Goal: Complete application form

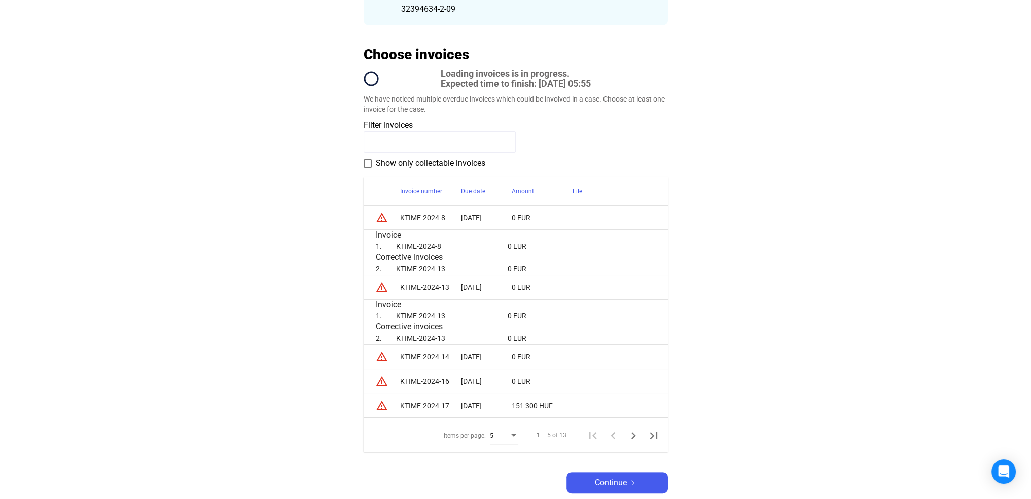
scroll to position [203, 0]
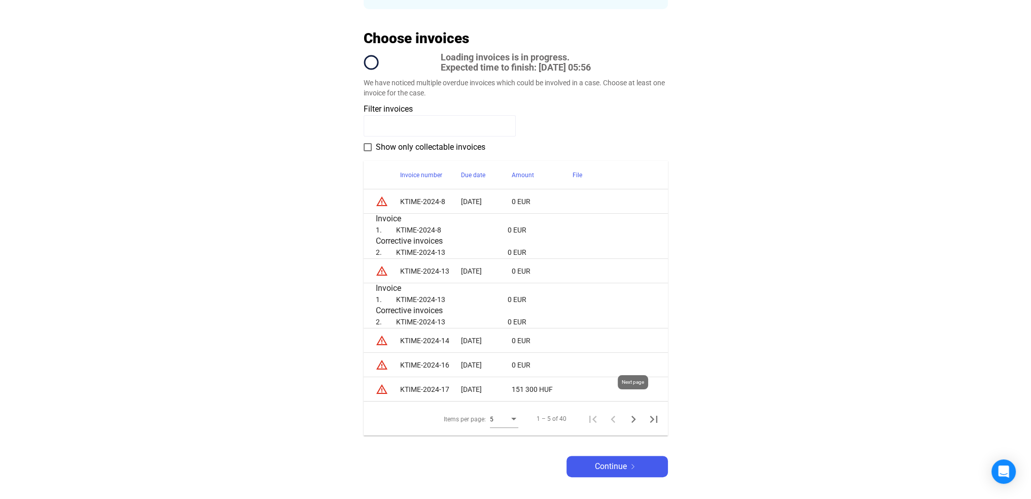
click at [637, 412] on icon "Next page" at bounding box center [633, 419] width 14 height 14
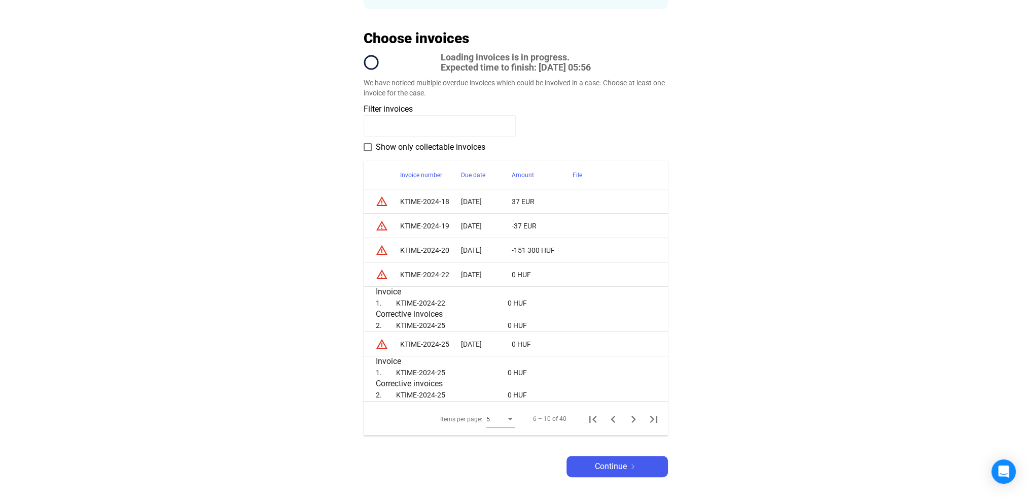
click at [634, 412] on icon "Next page" at bounding box center [633, 419] width 14 height 14
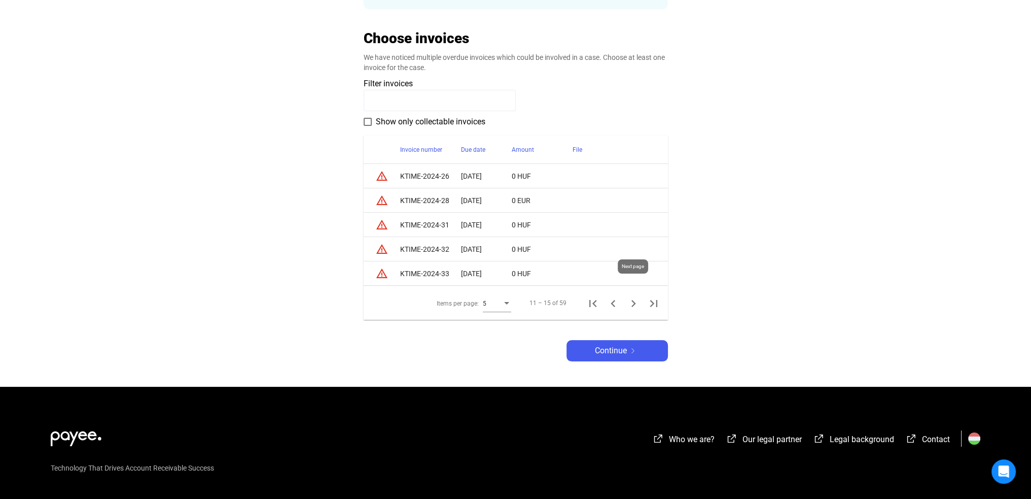
click at [631, 296] on icon "Next page" at bounding box center [633, 303] width 14 height 14
click at [593, 300] on icon "First page" at bounding box center [592, 303] width 7 height 7
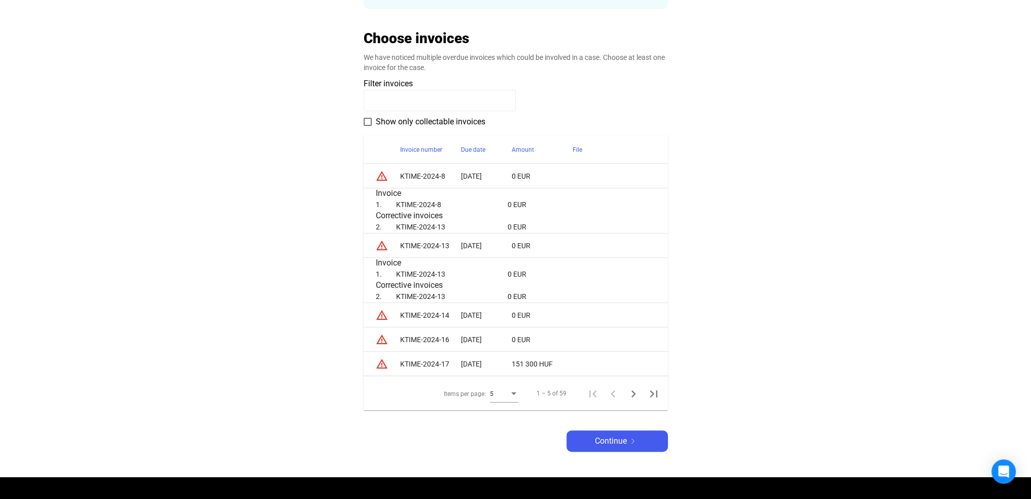
click at [593, 303] on td at bounding box center [620, 315] width 95 height 24
click at [476, 144] on div "Due date" at bounding box center [473, 150] width 24 height 12
click at [491, 147] on div at bounding box center [491, 149] width 1 height 5
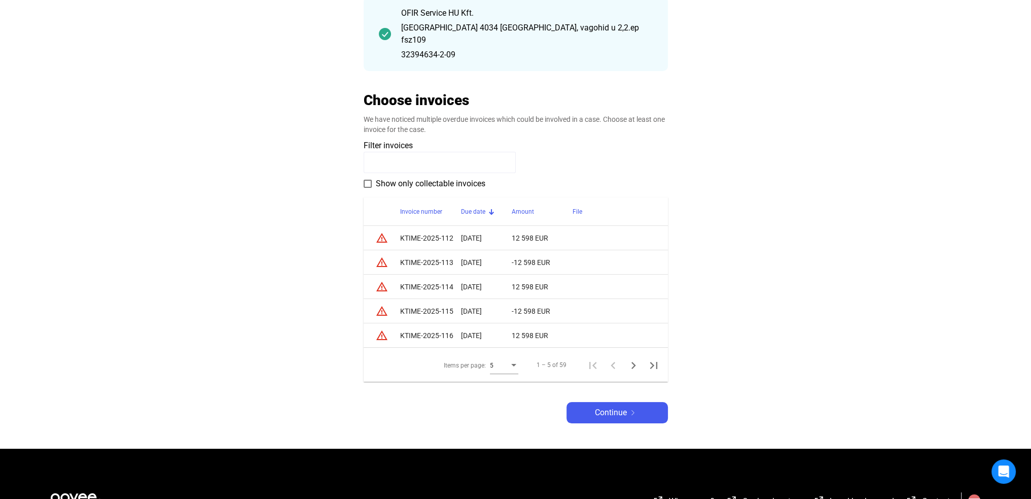
scroll to position [101, 0]
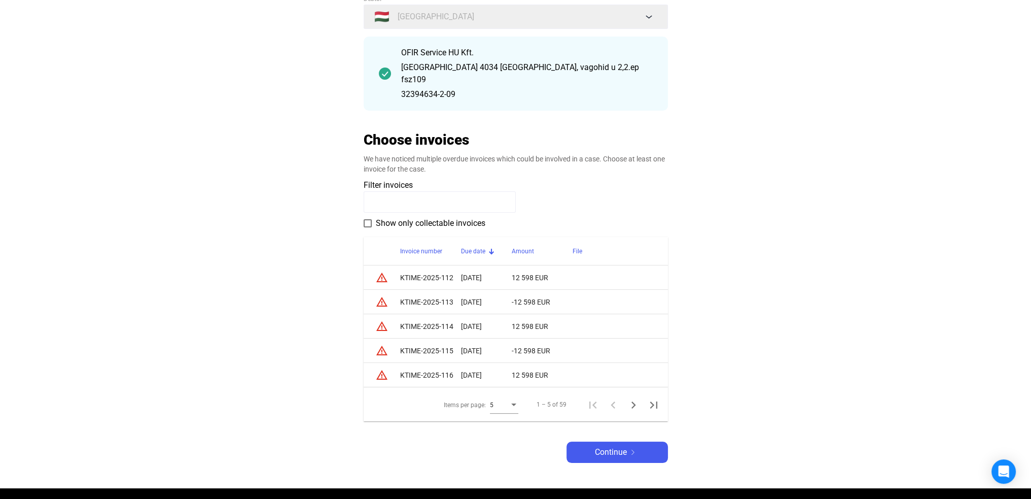
click at [441, 363] on td "KTIME-2025-116" at bounding box center [430, 375] width 61 height 24
click at [416, 363] on td "KTIME-2025-116" at bounding box center [430, 375] width 61 height 24
drag, startPoint x: 396, startPoint y: 361, endPoint x: 410, endPoint y: 361, distance: 14.7
click at [410, 363] on tr "warning_amber KTIME-2025-116 [DATE] 12 598 EUR" at bounding box center [516, 375] width 304 height 24
click at [524, 363] on td "12 598 EUR" at bounding box center [542, 375] width 61 height 24
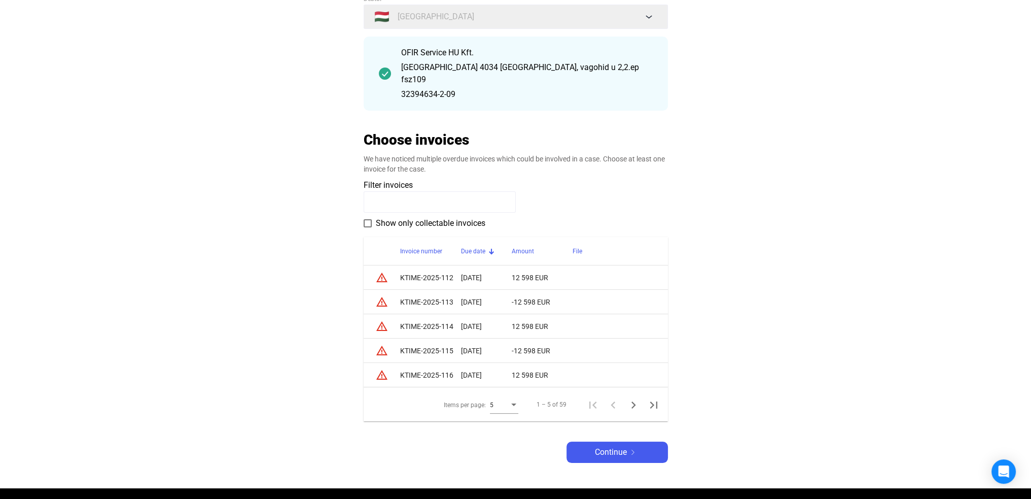
click at [542, 363] on td "12 598 EUR" at bounding box center [542, 375] width 61 height 24
click at [559, 363] on td "12 598 EUR" at bounding box center [542, 375] width 61 height 24
click at [627, 398] on icon "Next page" at bounding box center [633, 405] width 14 height 14
click at [362, 212] on main "Automatikusan mentve Debtor Debtor 🇭🇺 Hungary OFIR Service HU Kft. [GEOGRAPHIC_…" at bounding box center [515, 231] width 1031 height 513
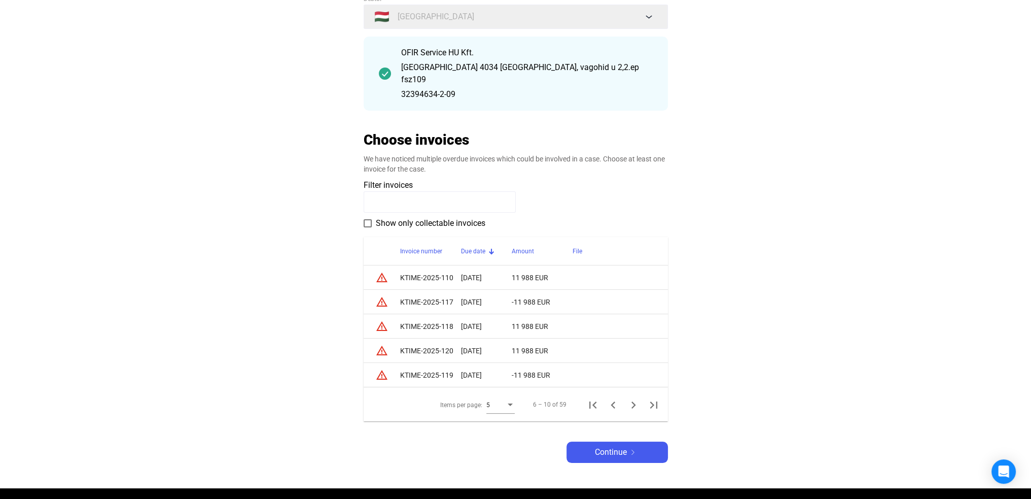
click at [366, 219] on span at bounding box center [368, 223] width 8 height 8
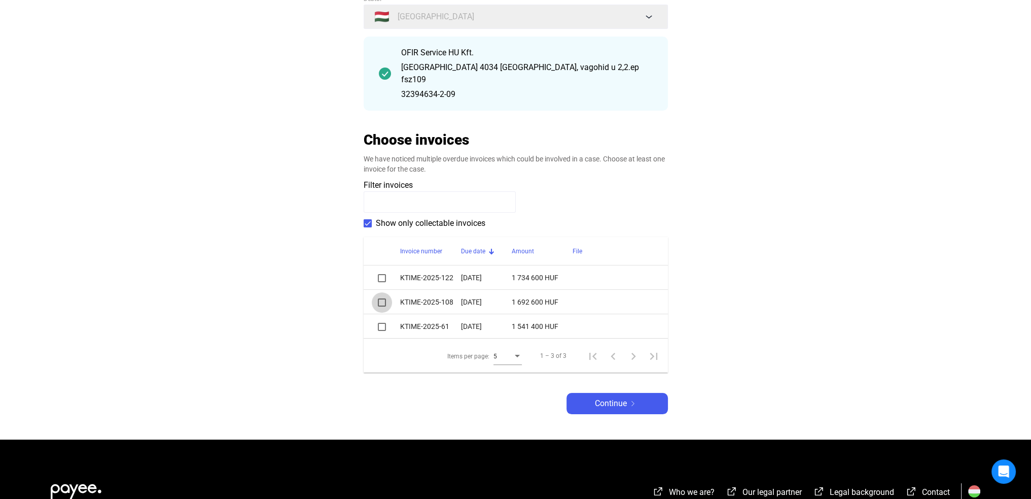
click at [380, 298] on span at bounding box center [382, 302] width 8 height 8
click at [383, 298] on span at bounding box center [382, 302] width 8 height 8
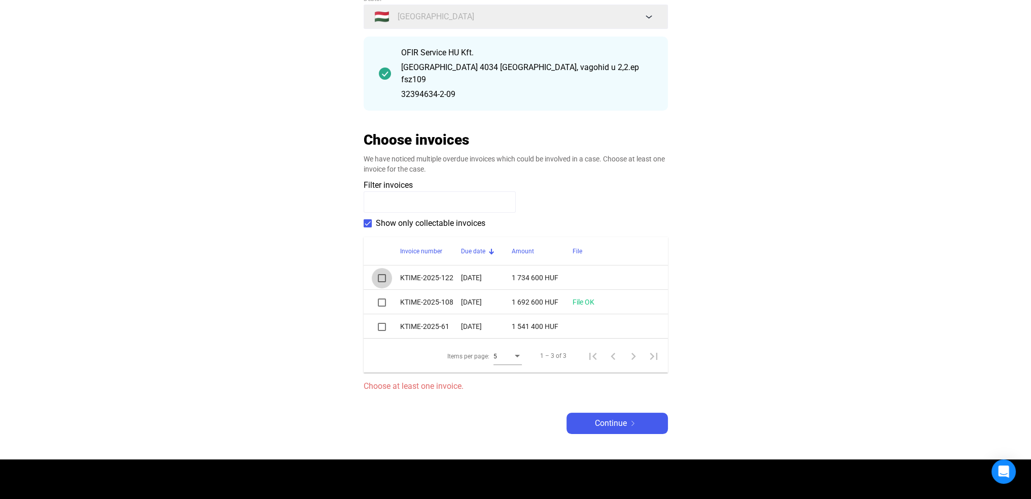
click at [381, 274] on span at bounding box center [382, 278] width 8 height 8
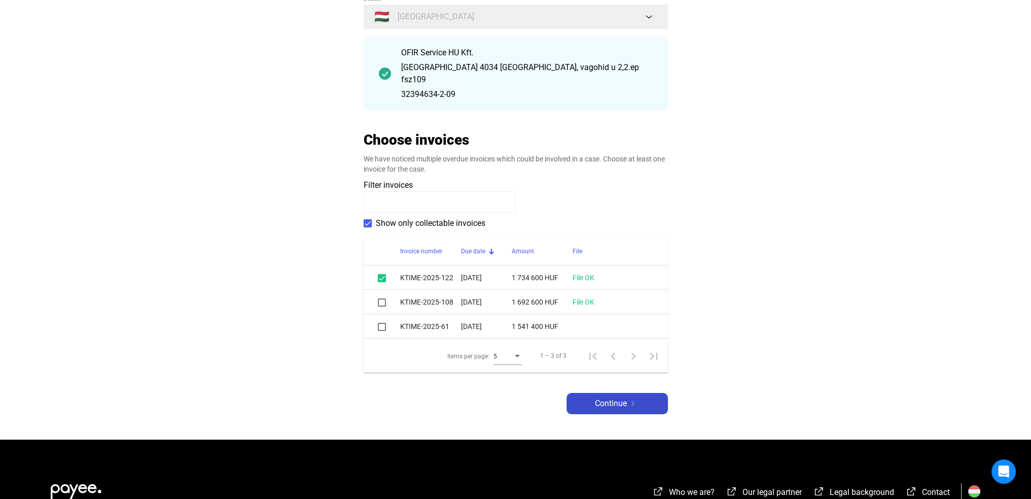
click at [619, 397] on span "Continue" at bounding box center [611, 403] width 32 height 12
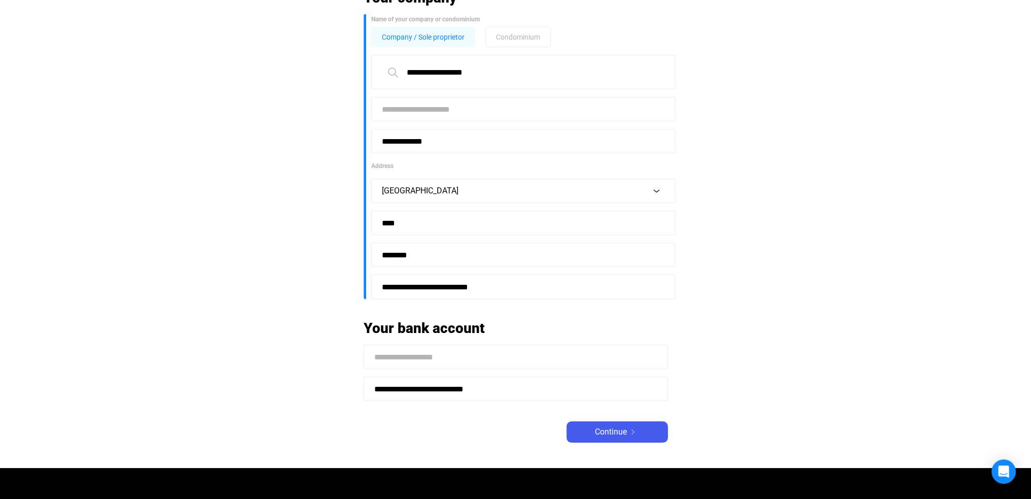
scroll to position [101, 0]
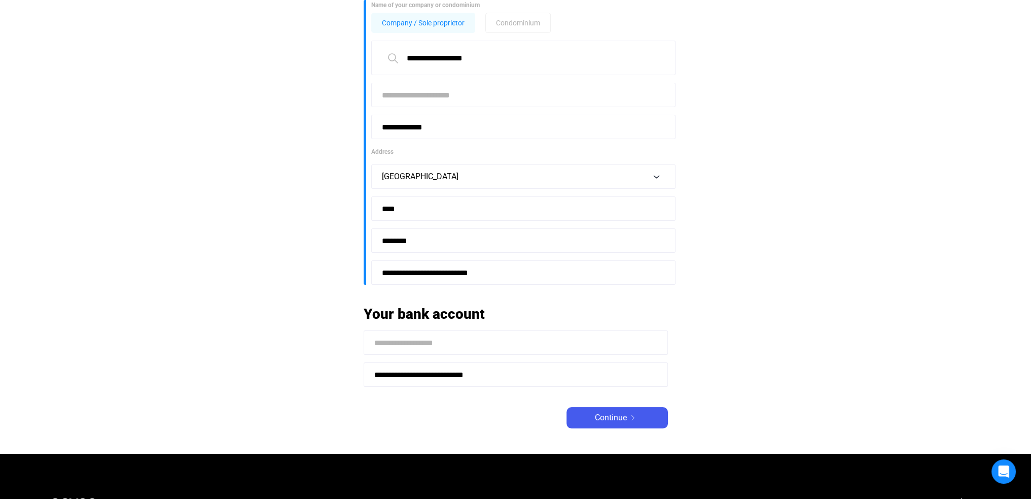
click at [643, 419] on div "Continue" at bounding box center [617, 417] width 95 height 12
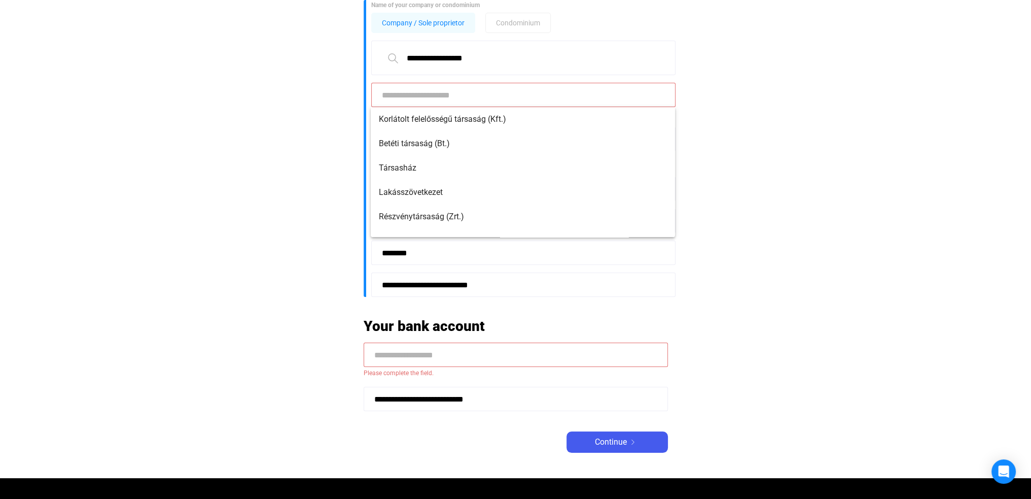
click at [461, 95] on input at bounding box center [523, 95] width 304 height 24
click at [400, 119] on span "Korlátolt felelősségű társaság (Kft.)" at bounding box center [523, 119] width 288 height 12
type input "**********"
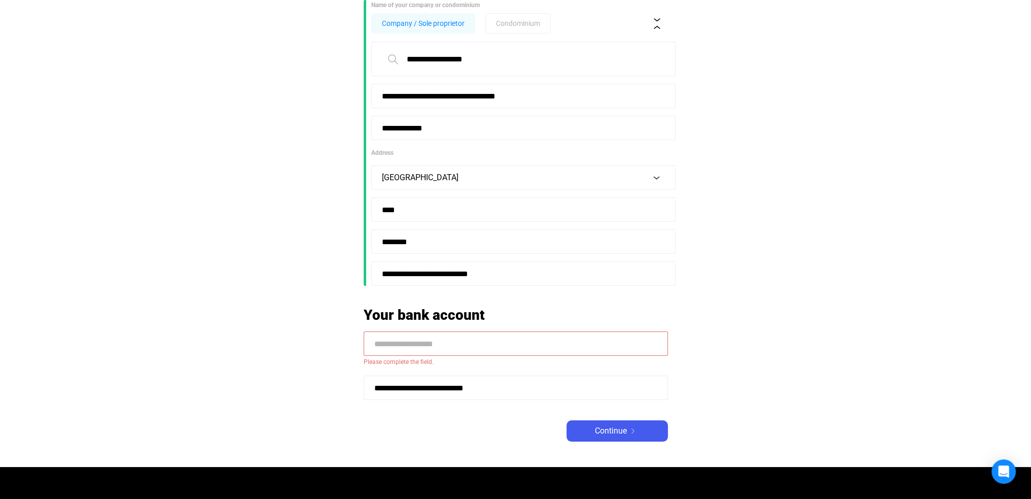
click at [487, 339] on input at bounding box center [516, 343] width 304 height 24
click at [386, 338] on input at bounding box center [516, 343] width 304 height 24
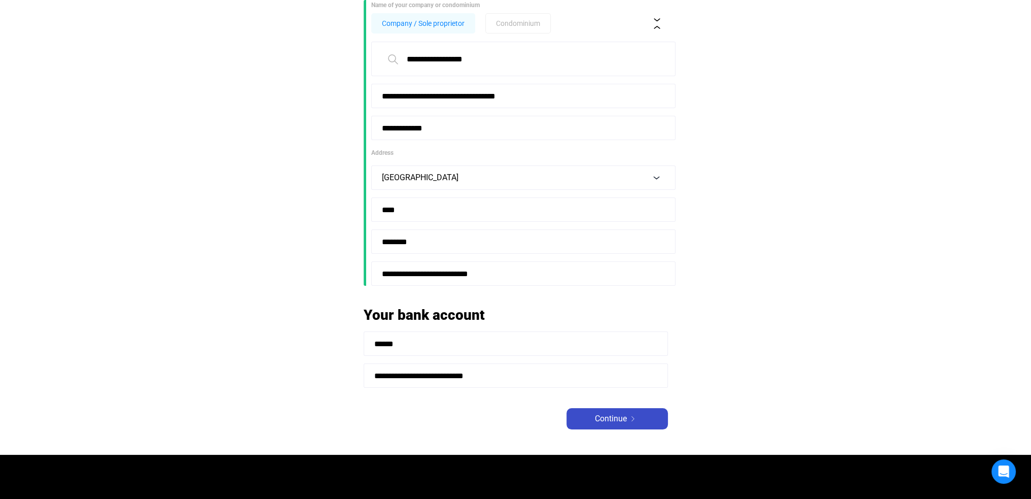
type input "******"
click at [629, 423] on div "Continue" at bounding box center [617, 418] width 95 height 12
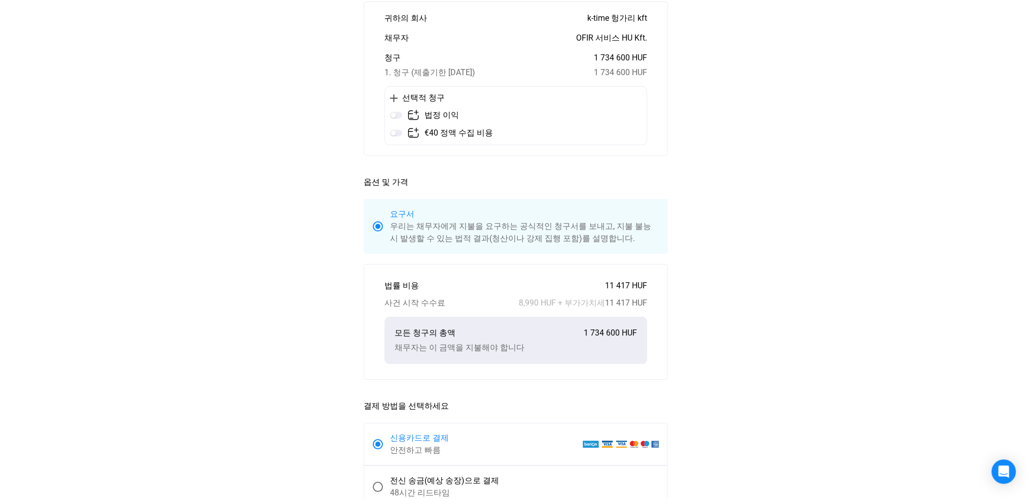
scroll to position [152, 0]
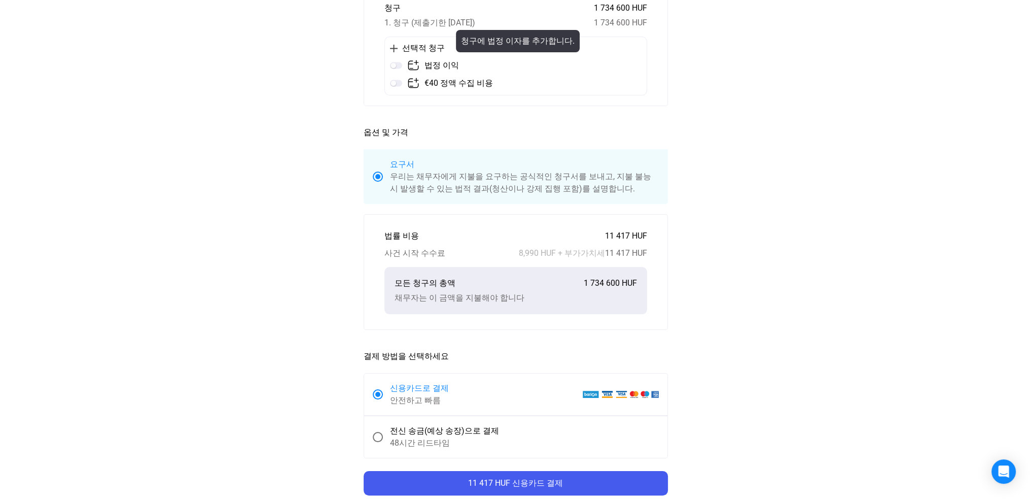
click at [400, 65] on img at bounding box center [396, 65] width 12 height 12
click at [389, 66] on div "선택적 청구 법정 이익 €40 정액 수집 비용" at bounding box center [515, 66] width 263 height 59
click at [390, 66] on img at bounding box center [396, 65] width 12 height 12
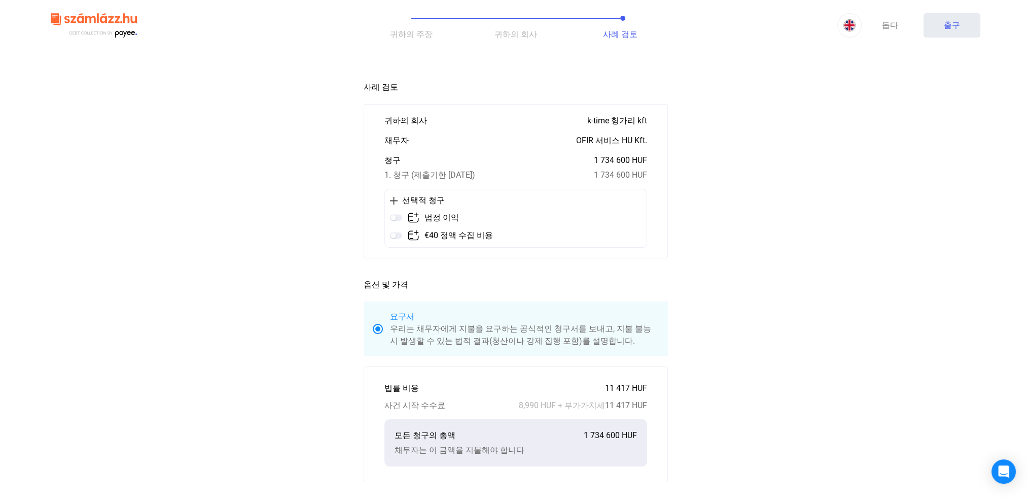
scroll to position [0, 0]
